Goal: Task Accomplishment & Management: Use online tool/utility

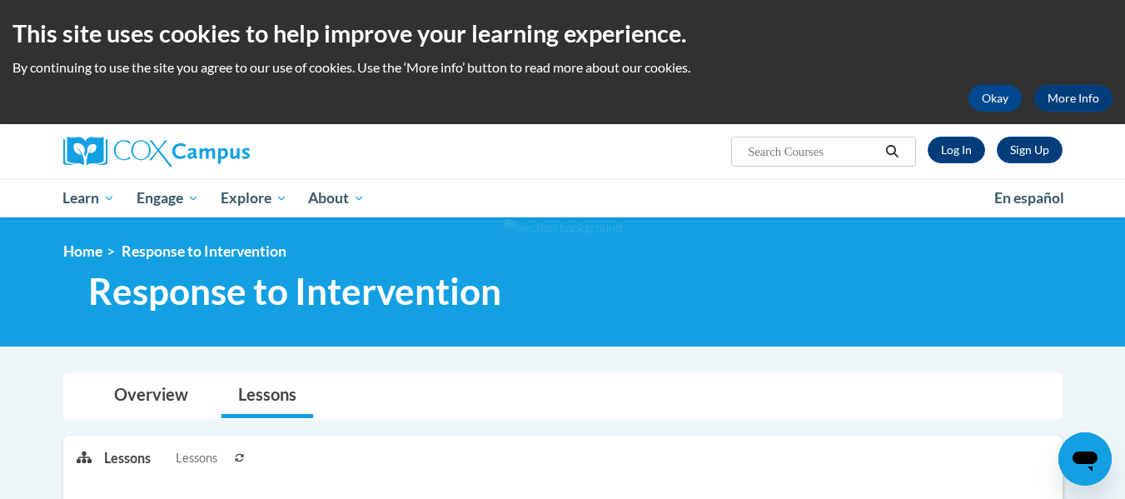
click at [508, 226] on img at bounding box center [563, 228] width 118 height 18
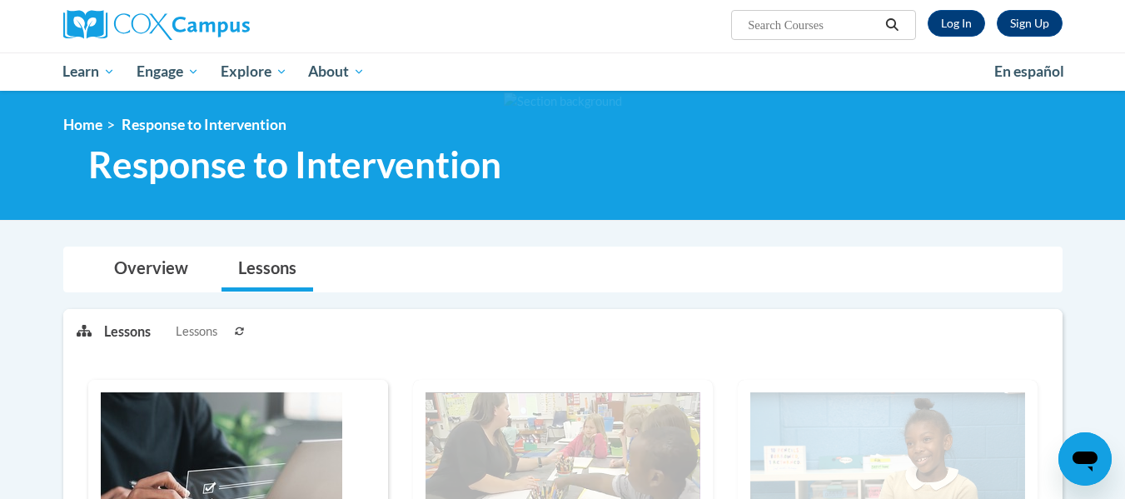
scroll to position [126, 0]
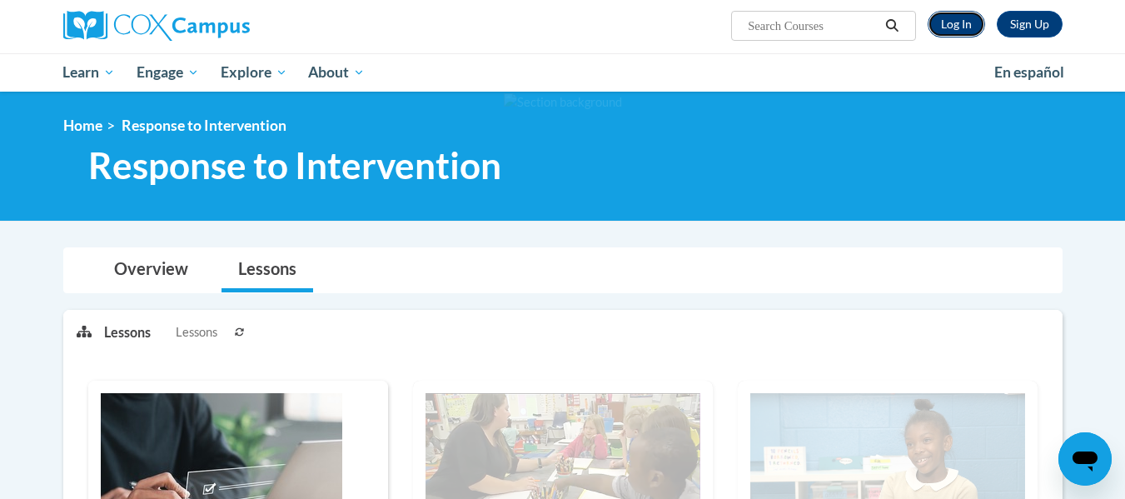
click at [960, 24] on link "Log In" at bounding box center [956, 24] width 57 height 27
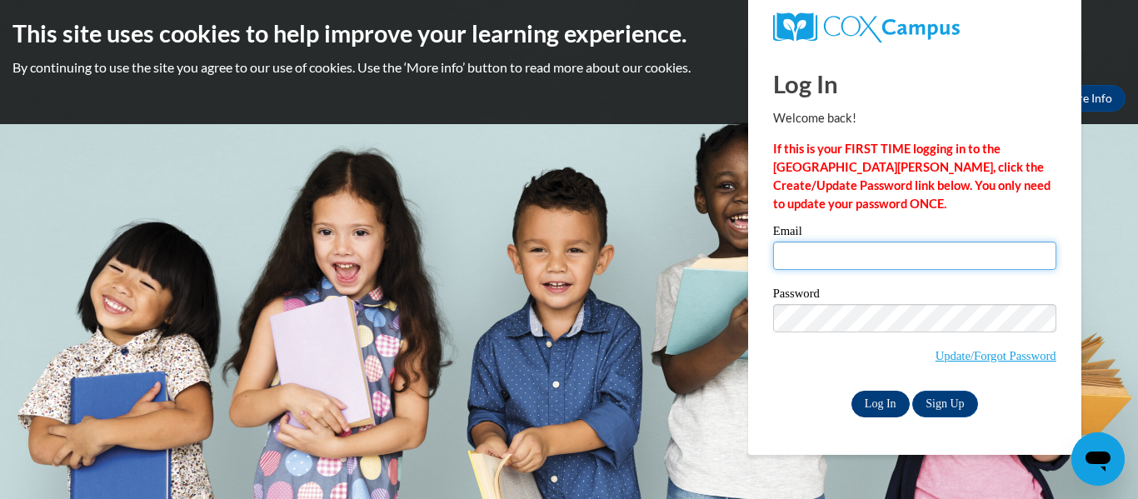
type input "dlumpkin@kippatl.org"
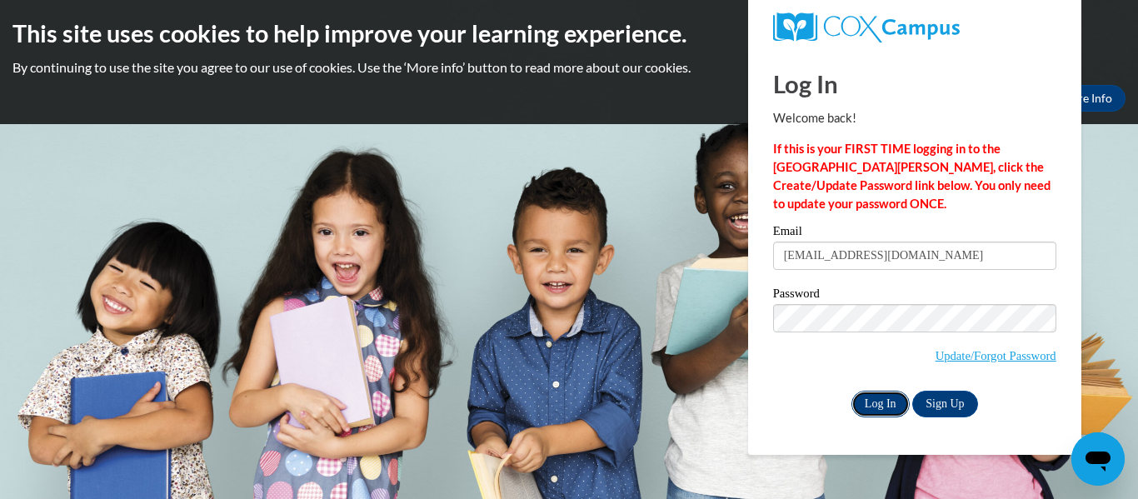
click at [870, 404] on input "Log In" at bounding box center [880, 404] width 58 height 27
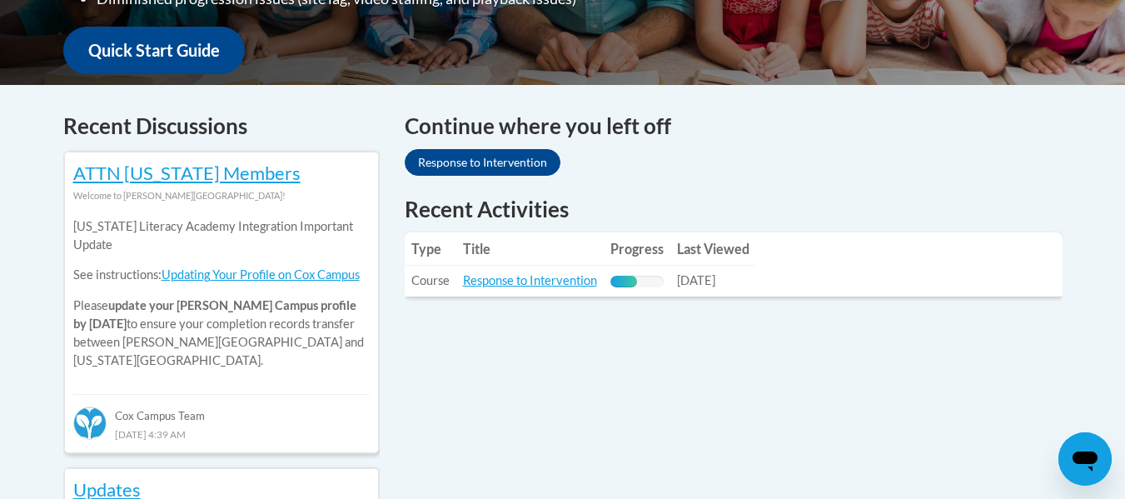
scroll to position [621, 0]
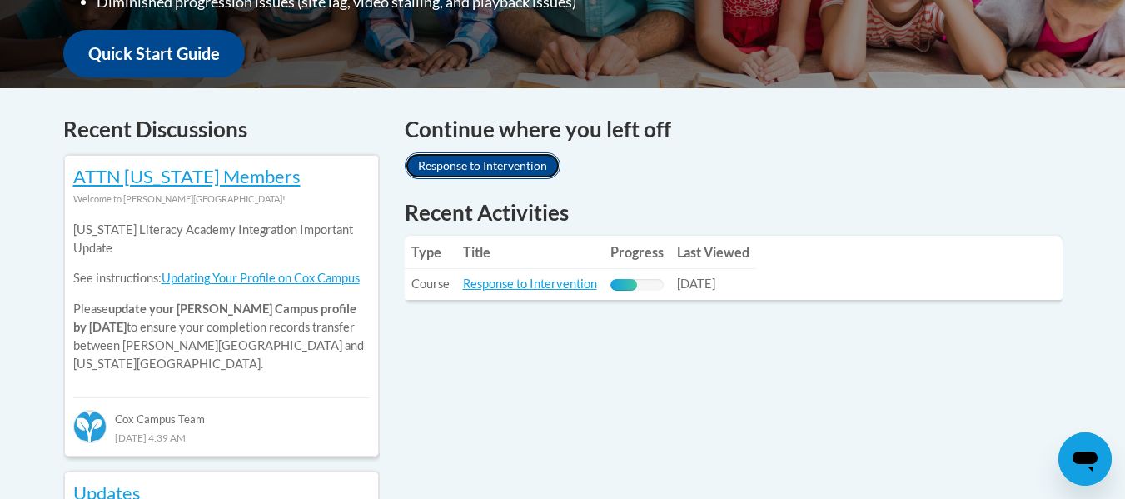
click at [487, 164] on link "Response to Intervention" at bounding box center [483, 165] width 156 height 27
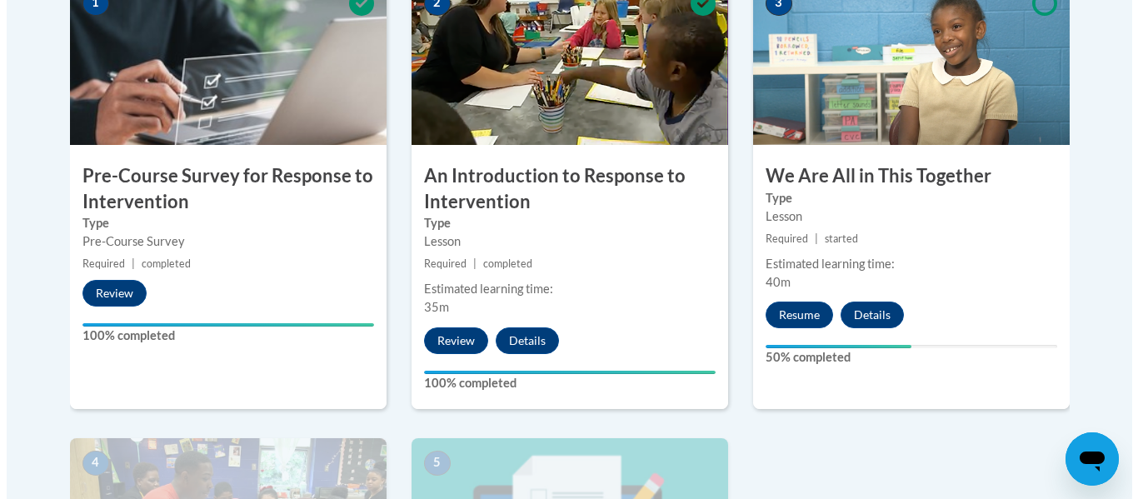
scroll to position [589, 0]
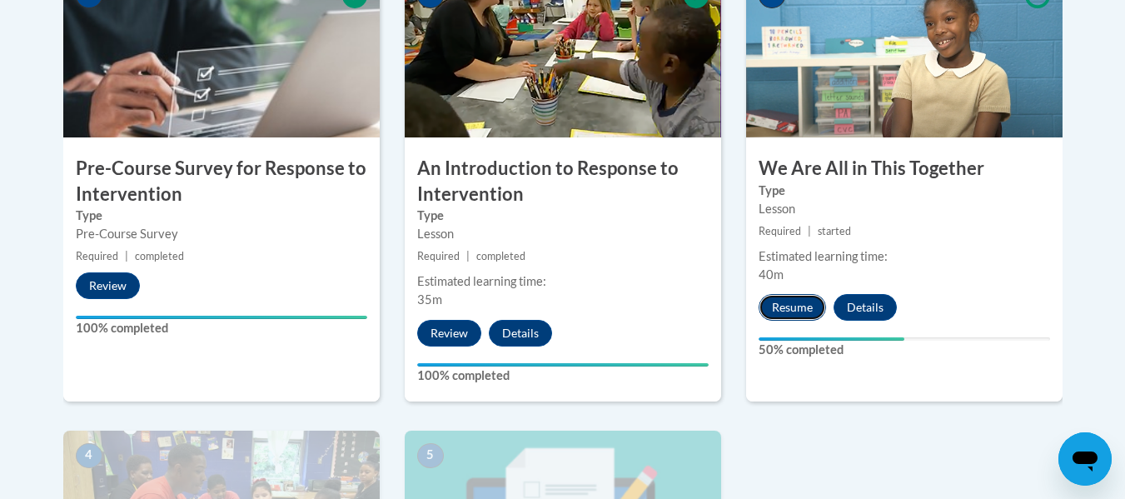
click at [785, 304] on button "Resume" at bounding box center [792, 307] width 67 height 27
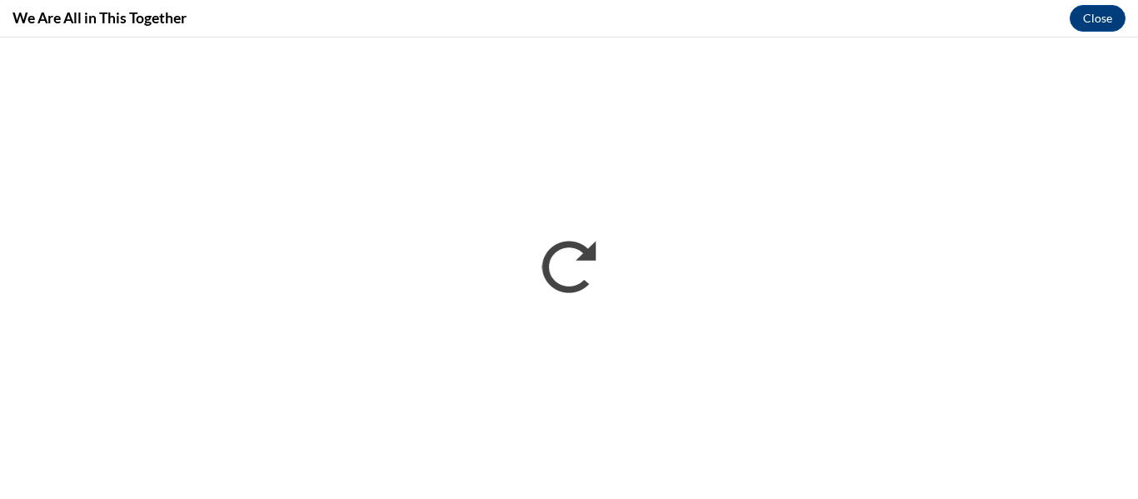
scroll to position [0, 0]
